Goal: Task Accomplishment & Management: Complete application form

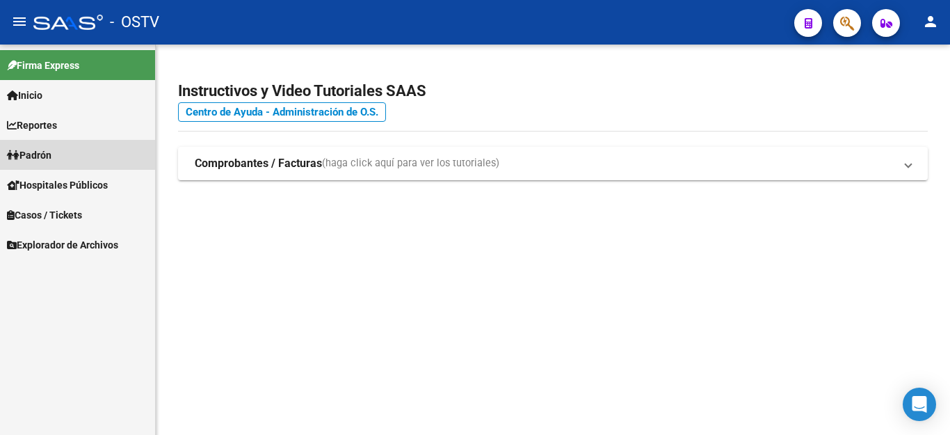
click at [50, 159] on span "Padrón" at bounding box center [29, 154] width 45 height 15
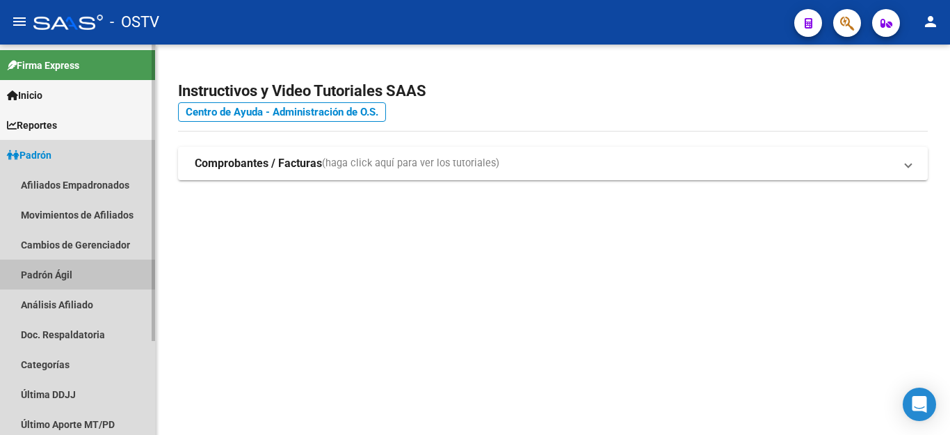
click at [56, 273] on link "Padrón Ágil" at bounding box center [77, 274] width 155 height 30
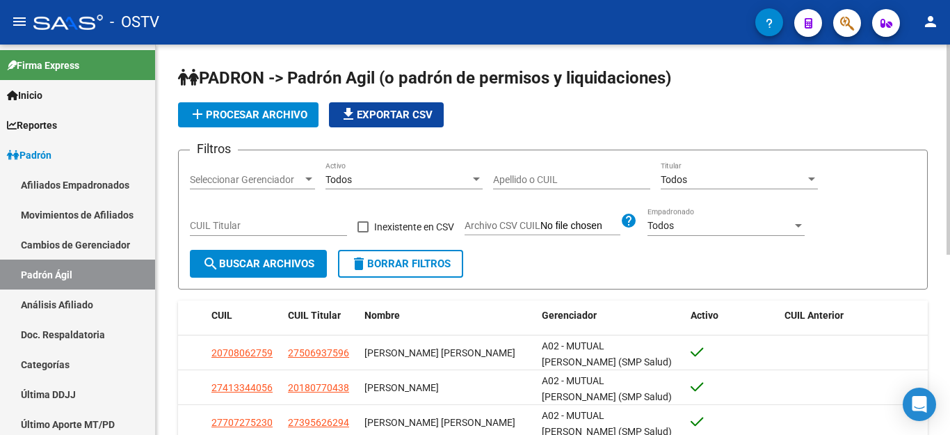
click at [497, 173] on div "Apellido o CUIL" at bounding box center [571, 175] width 157 height 28
click at [237, 226] on input "CUIL Titular" at bounding box center [268, 226] width 157 height 12
click at [531, 184] on input "Apellido o CUIL" at bounding box center [571, 180] width 157 height 12
paste input "27458088484"
click at [510, 181] on input "27458088484" at bounding box center [571, 180] width 157 height 12
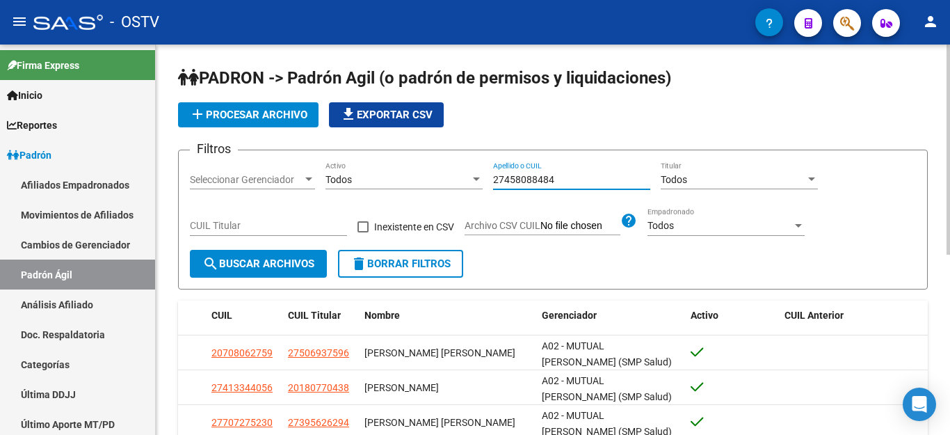
click at [506, 180] on input "27458088484" at bounding box center [571, 180] width 157 height 12
type input "27-45808848-4"
click at [245, 264] on span "search Buscar Archivos" at bounding box center [258, 263] width 112 height 13
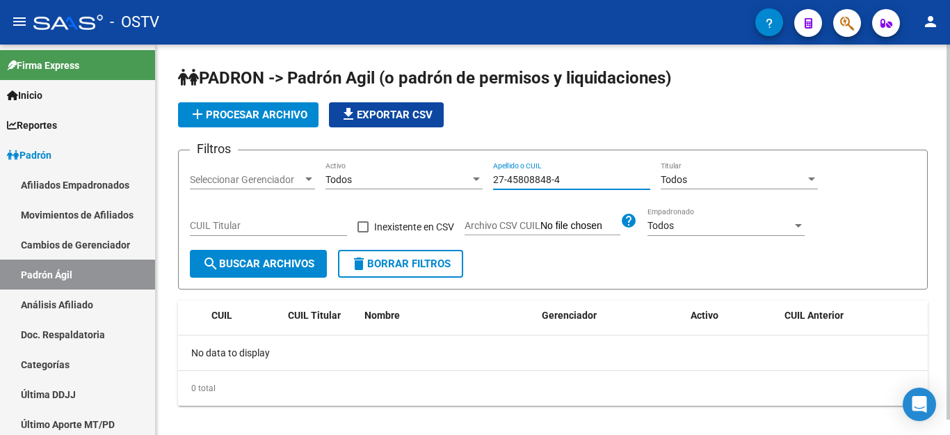
click at [568, 177] on input "27-45808848-4" at bounding box center [571, 180] width 157 height 12
click at [744, 170] on div "Todos Titular" at bounding box center [739, 175] width 157 height 28
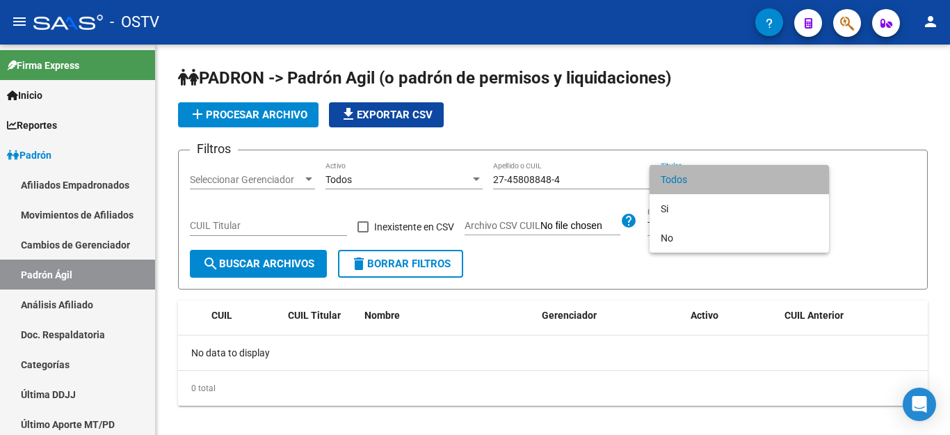
click at [700, 186] on span "Todos" at bounding box center [739, 179] width 157 height 29
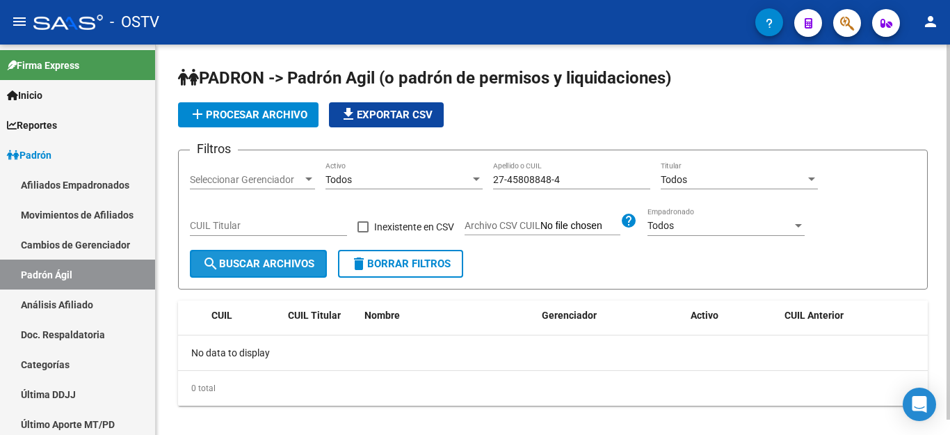
click at [244, 255] on button "search Buscar Archivos" at bounding box center [258, 264] width 137 height 28
click at [419, 264] on span "delete Borrar Filtros" at bounding box center [401, 263] width 100 height 13
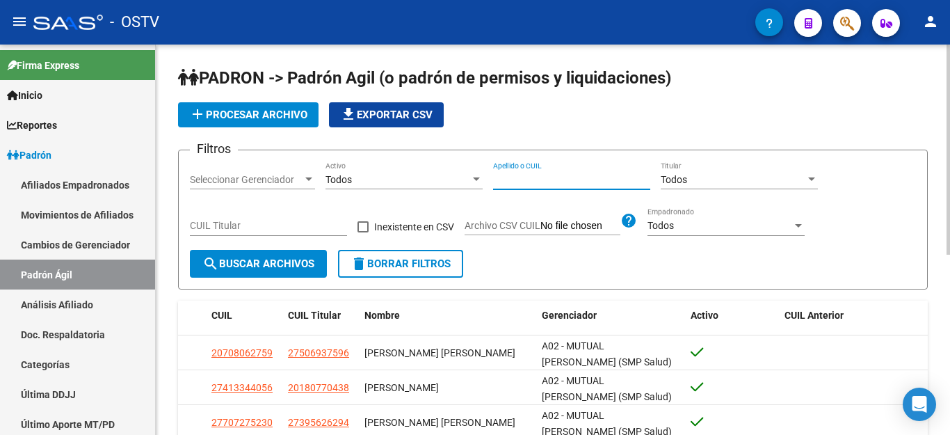
click at [566, 177] on input "Apellido o CUIL" at bounding box center [571, 180] width 157 height 12
paste input "27458088484"
click at [234, 261] on span "search Buscar Archivos" at bounding box center [258, 263] width 112 height 13
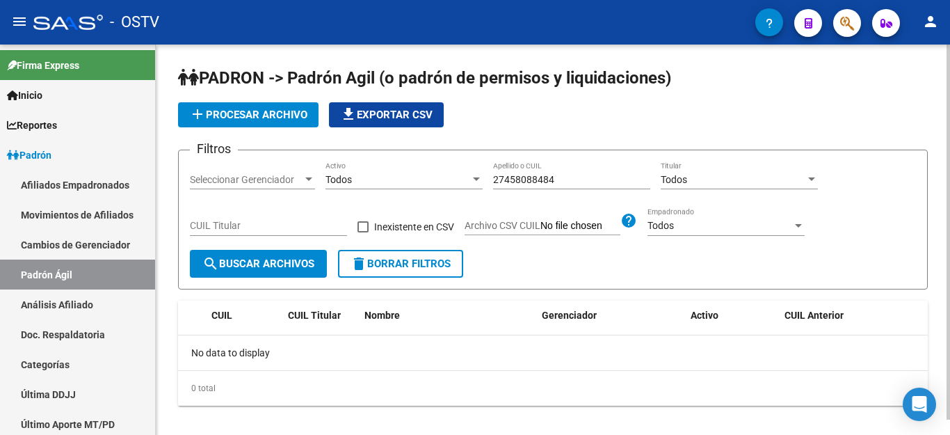
click at [500, 162] on div "27458088484 Apellido o CUIL" at bounding box center [571, 175] width 157 height 28
click at [496, 175] on input "27458088484" at bounding box center [571, 180] width 157 height 12
type input "r"
click at [538, 173] on div "Apellido o CUIL" at bounding box center [571, 175] width 157 height 28
click at [426, 195] on div "Todos Activo" at bounding box center [404, 181] width 157 height 40
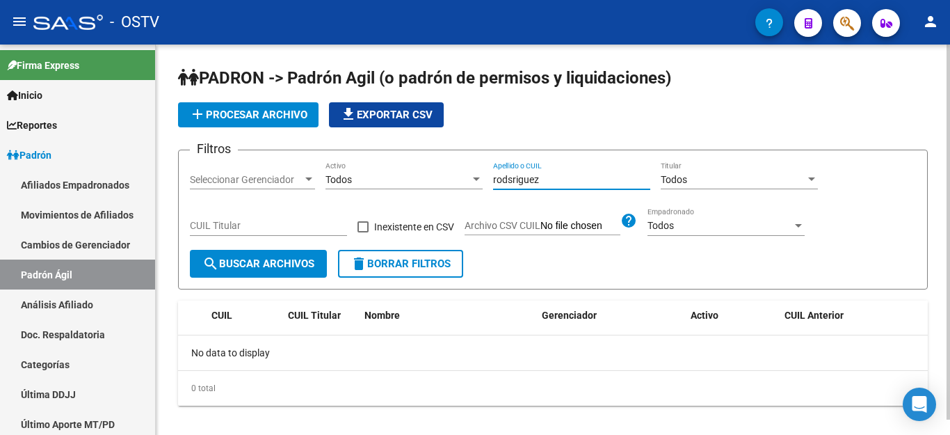
click at [538, 175] on input "rodsriguez" at bounding box center [571, 180] width 157 height 12
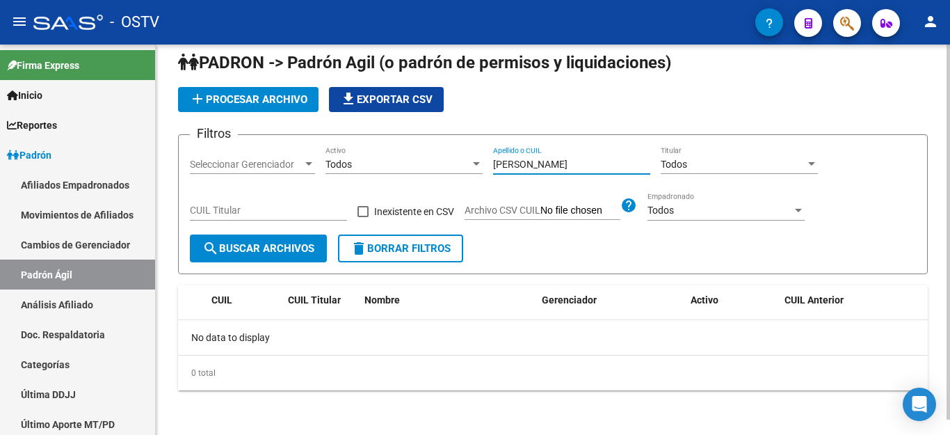
type input "[PERSON_NAME]"
click at [261, 257] on button "search Buscar Archivos" at bounding box center [258, 248] width 137 height 28
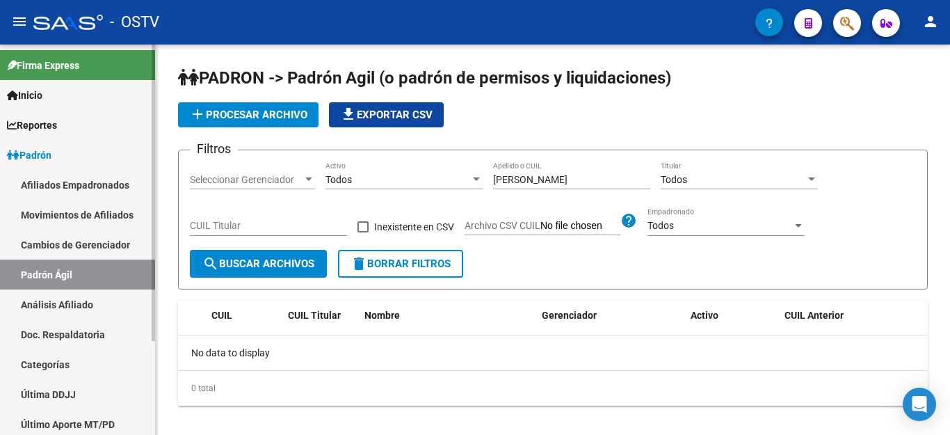
click at [64, 266] on link "Padrón Ágil" at bounding box center [77, 274] width 155 height 30
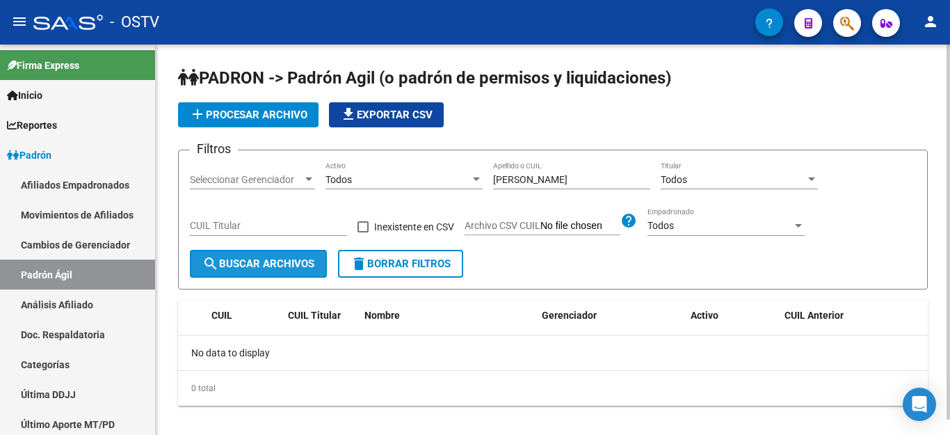
click at [214, 259] on mat-icon "search" at bounding box center [210, 263] width 17 height 17
click at [367, 262] on mat-icon "delete" at bounding box center [359, 263] width 17 height 17
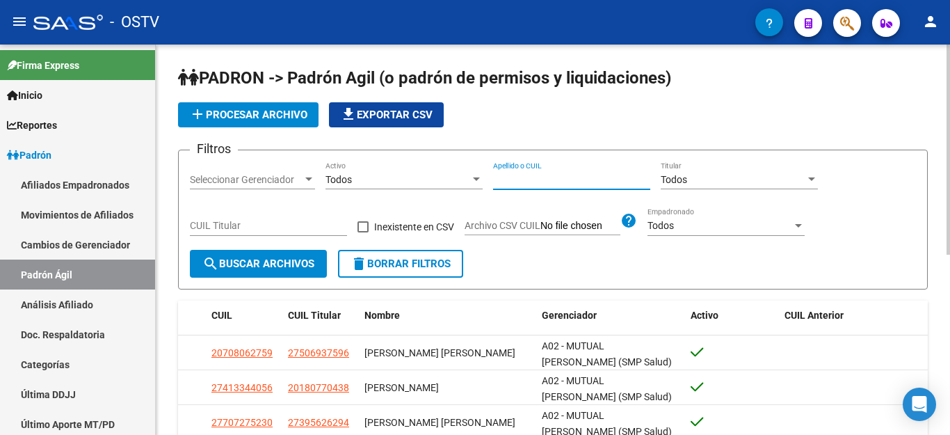
click at [502, 179] on input "Apellido o CUIL" at bounding box center [571, 180] width 157 height 12
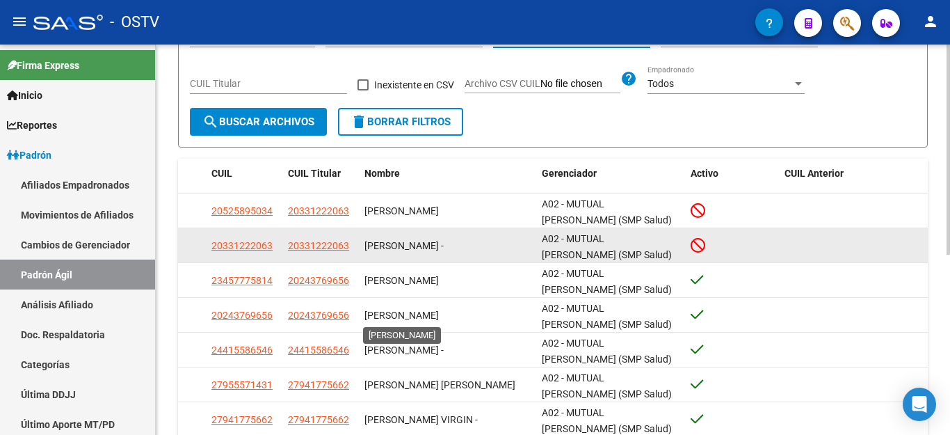
scroll to position [284, 0]
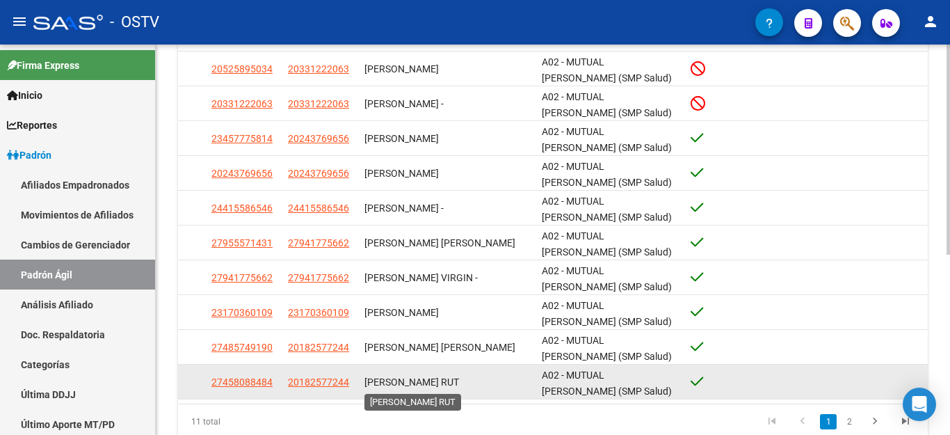
type input "[PERSON_NAME]"
click at [447, 386] on span "[PERSON_NAME] RUT" at bounding box center [411, 381] width 95 height 11
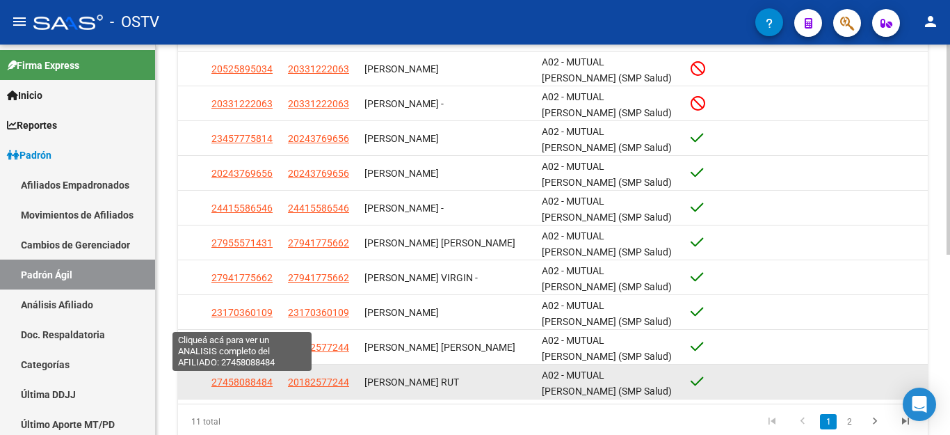
click at [247, 378] on span "27458088484" at bounding box center [241, 381] width 61 height 11
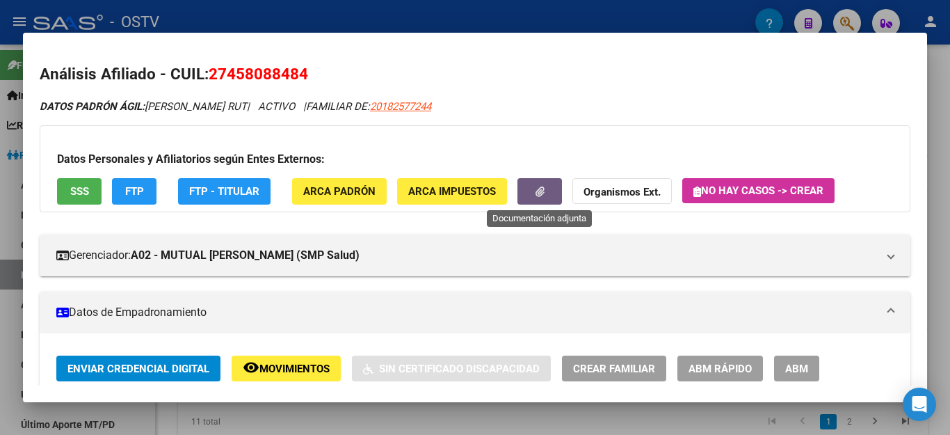
click at [529, 194] on button "button" at bounding box center [540, 191] width 45 height 26
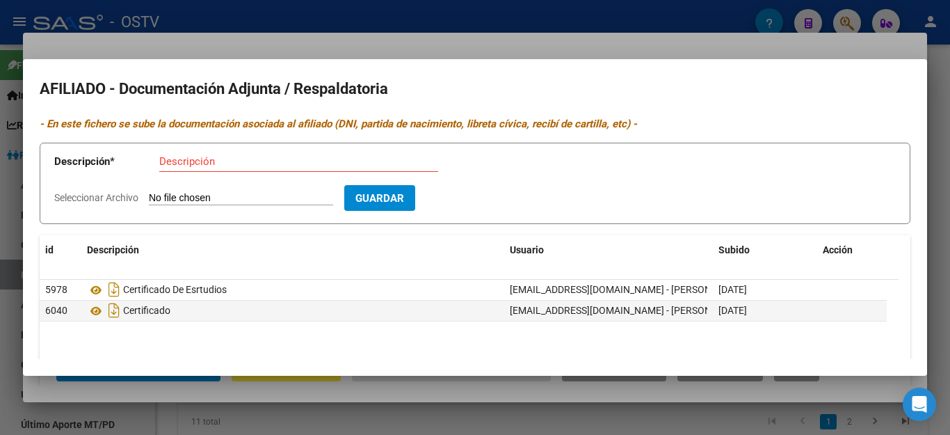
click at [158, 199] on input "Seleccionar Archivo" at bounding box center [241, 198] width 184 height 13
type input "C:\fakepath\[PERSON_NAME] (Alumno regular).pdf"
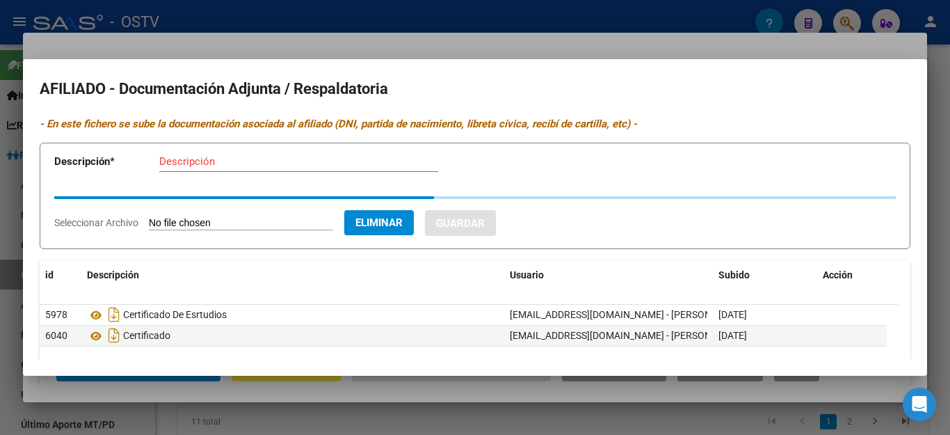
click at [204, 162] on input "Descripción" at bounding box center [298, 161] width 279 height 13
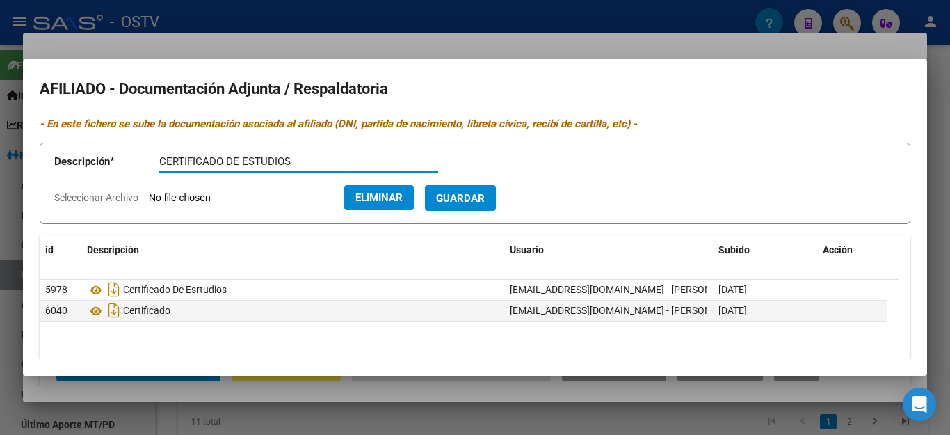
type input "CERTIFICADO DE ESTUDIOS"
click at [485, 195] on span "Guardar" at bounding box center [460, 198] width 49 height 13
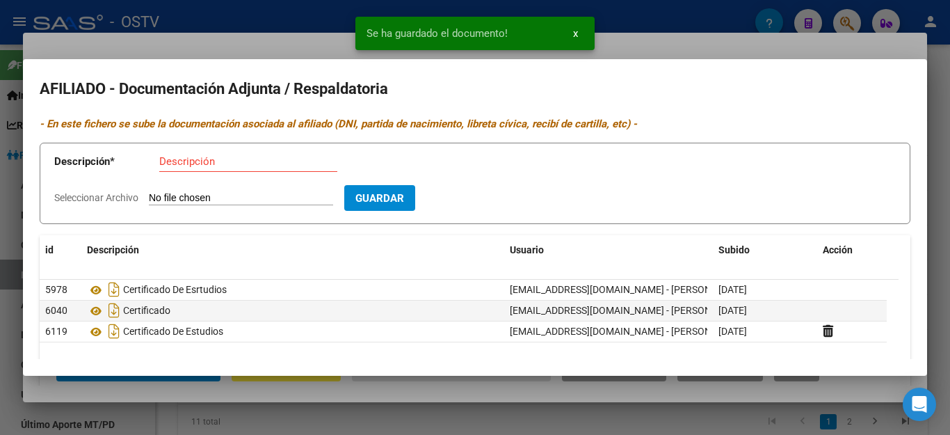
click at [361, 401] on div at bounding box center [475, 217] width 950 height 435
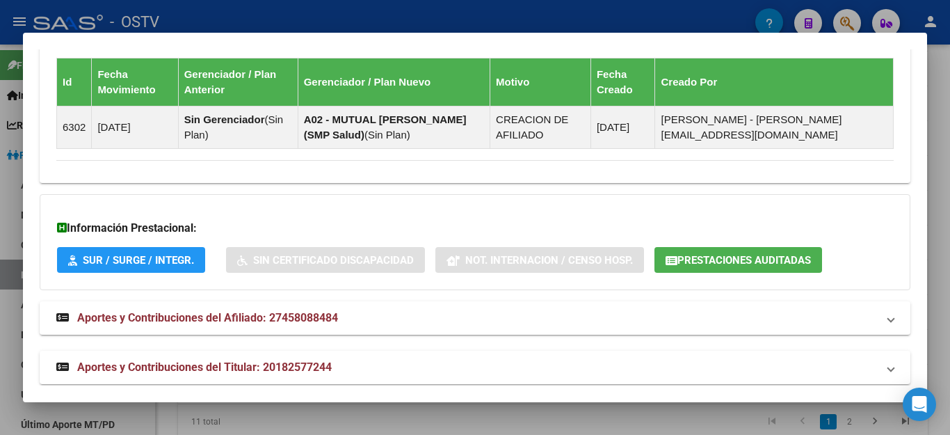
scroll to position [991, 0]
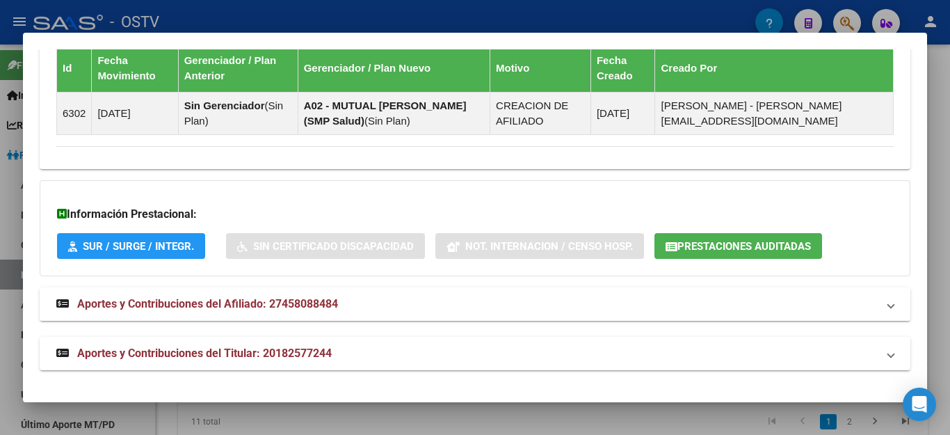
click at [144, 306] on span "Aportes y Contribuciones del Afiliado: 27458088484" at bounding box center [207, 303] width 261 height 13
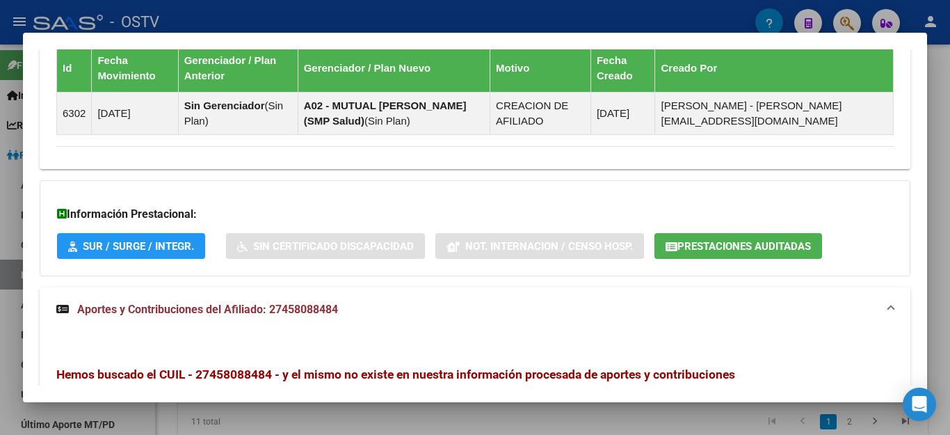
scroll to position [1249, 0]
